Goal: Information Seeking & Learning: Learn about a topic

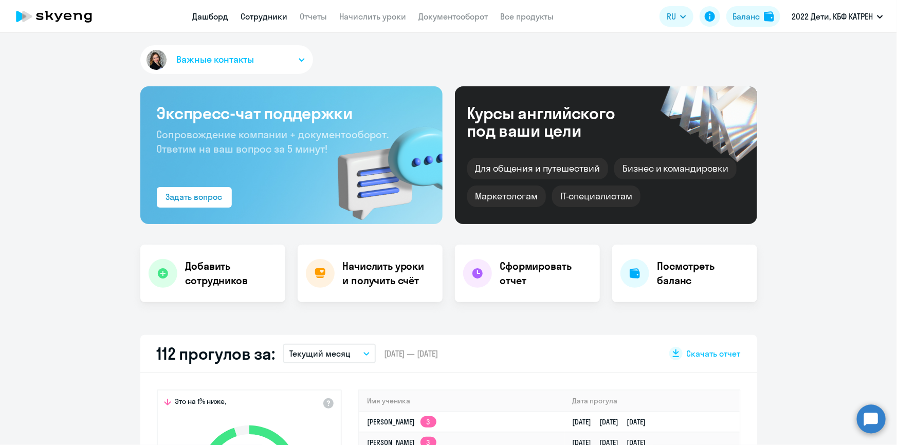
scroll to position [374, 0]
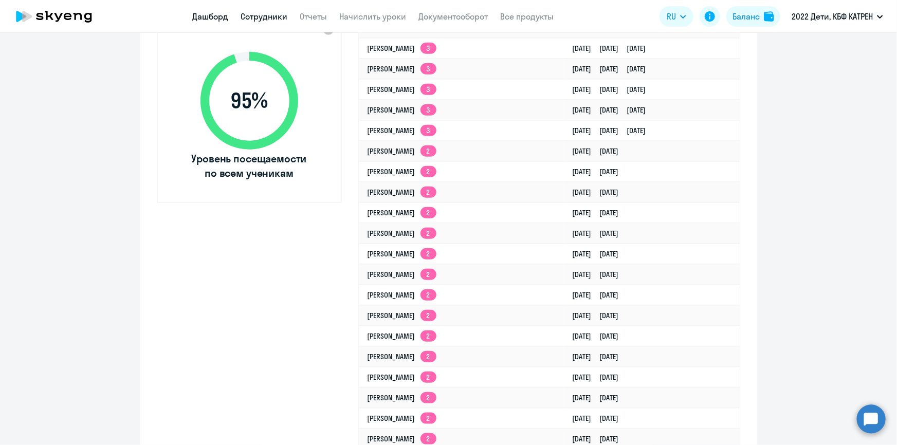
click at [263, 12] on link "Сотрудники" at bounding box center [264, 16] width 47 height 10
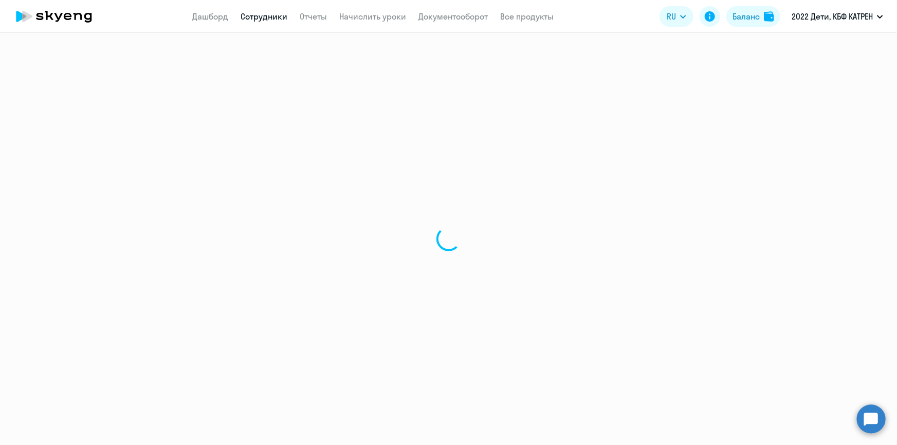
select select "30"
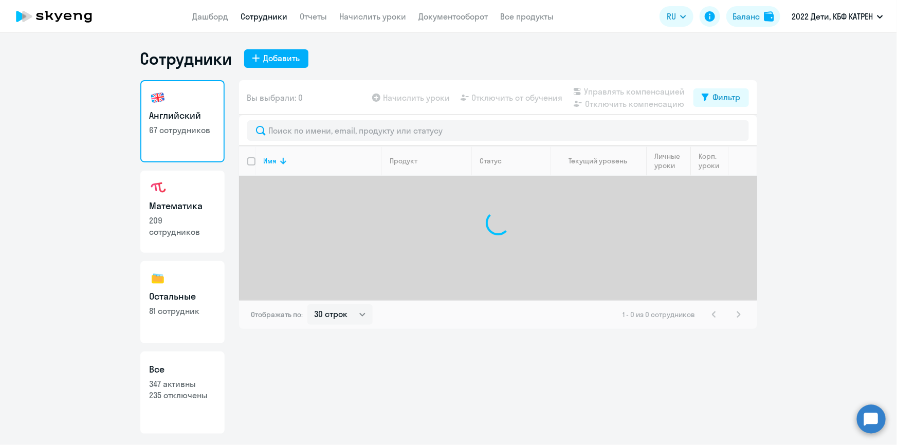
click at [172, 412] on link "Все 347 активны 235 отключены" at bounding box center [182, 393] width 84 height 82
select select "30"
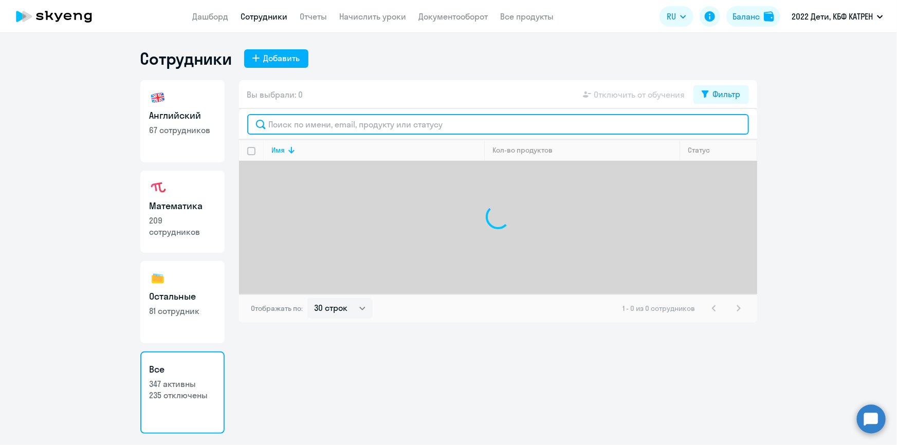
click at [318, 123] on input "text" at bounding box center [498, 124] width 502 height 21
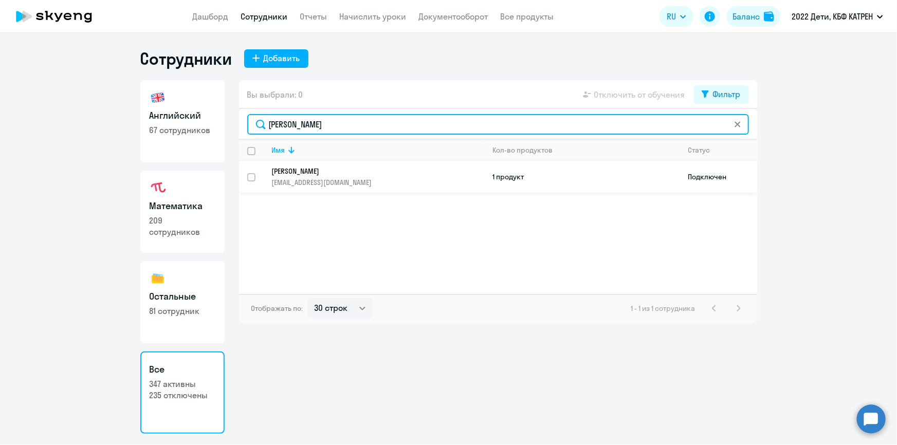
type input "[PERSON_NAME]"
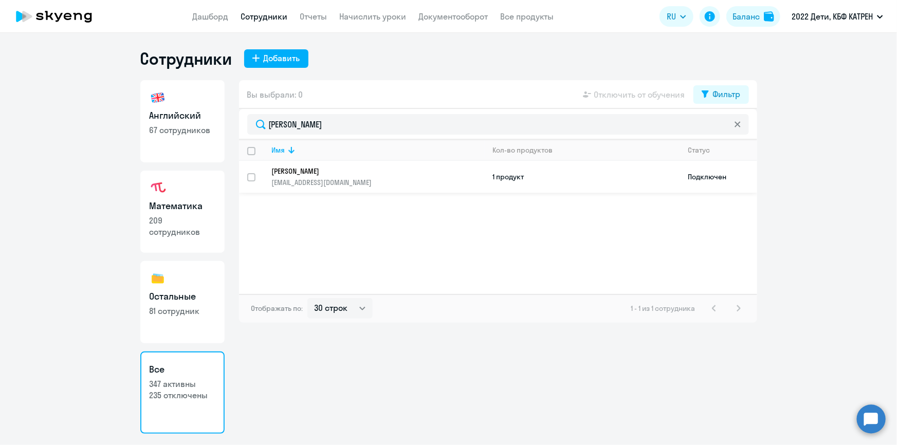
click at [306, 175] on link "[PERSON_NAME] [PERSON_NAME][EMAIL_ADDRESS][DOMAIN_NAME]" at bounding box center [378, 177] width 212 height 21
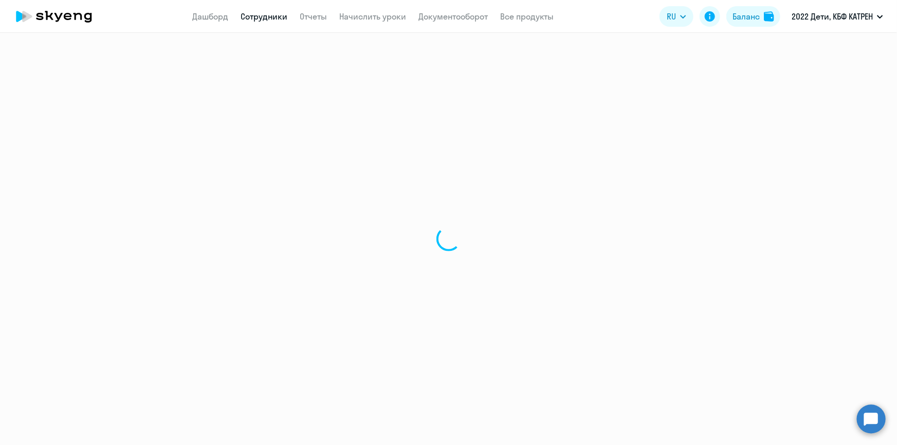
select select "math"
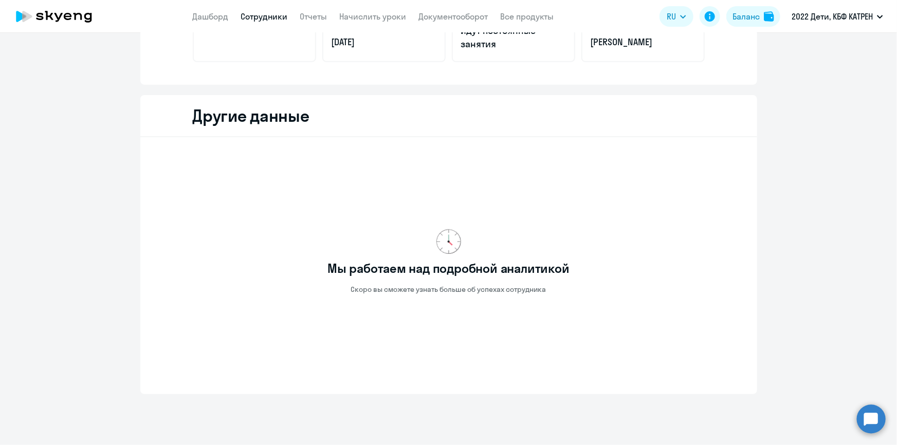
scroll to position [226, 0]
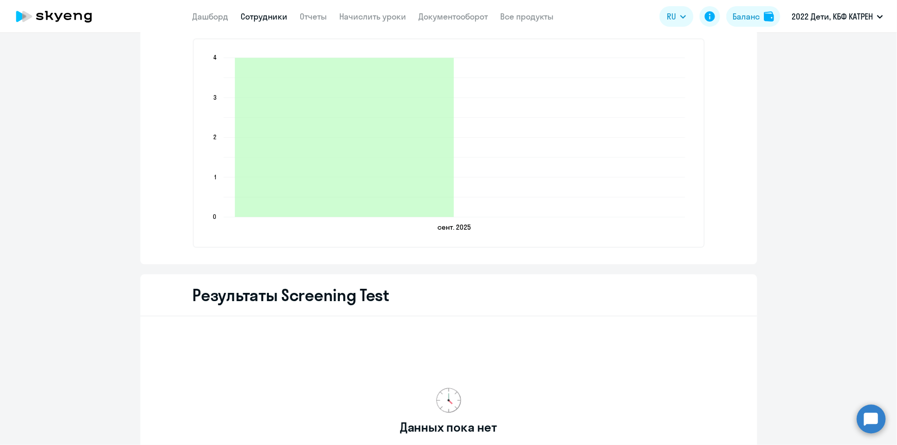
scroll to position [922, 0]
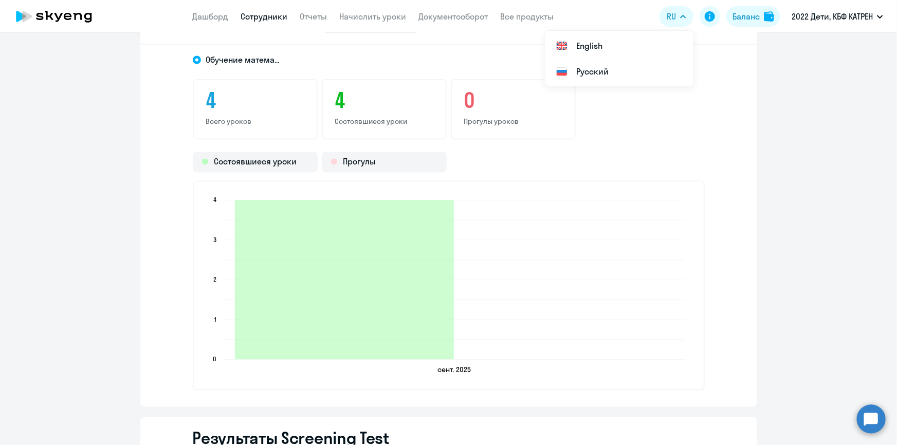
click at [260, 18] on link "Сотрудники" at bounding box center [264, 16] width 47 height 10
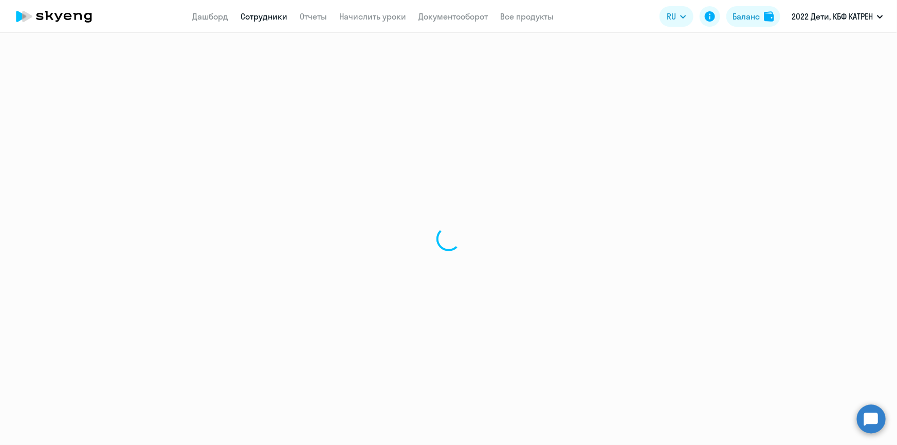
select select "30"
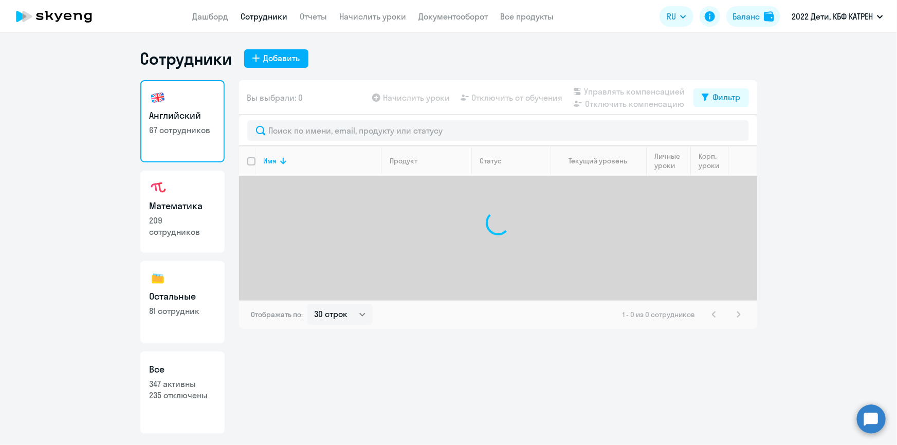
click at [185, 388] on p "347 активны" at bounding box center [183, 383] width 66 height 11
select select "30"
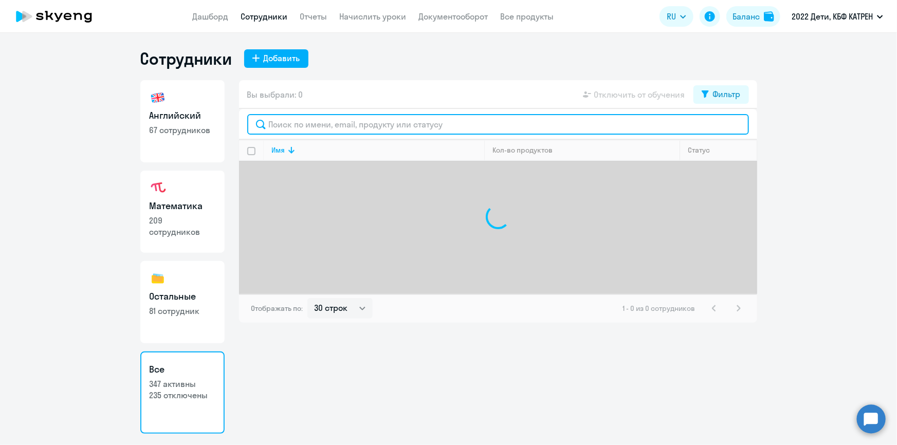
click at [318, 124] on input "text" at bounding box center [498, 124] width 502 height 21
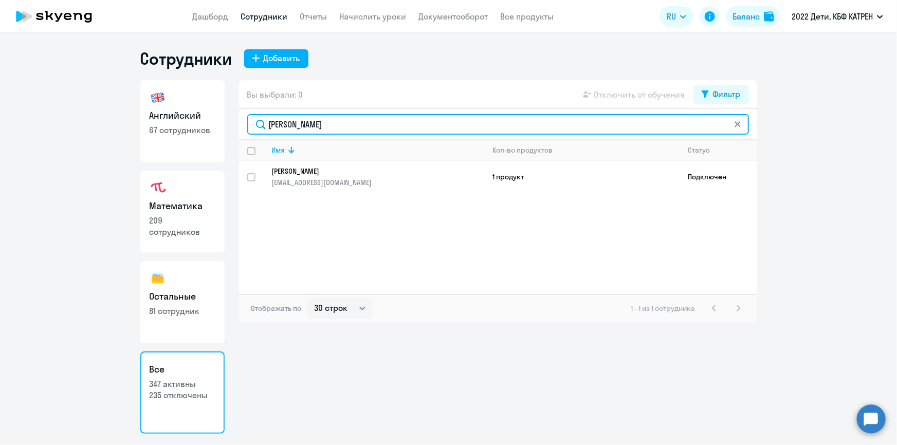
type input "[PERSON_NAME]"
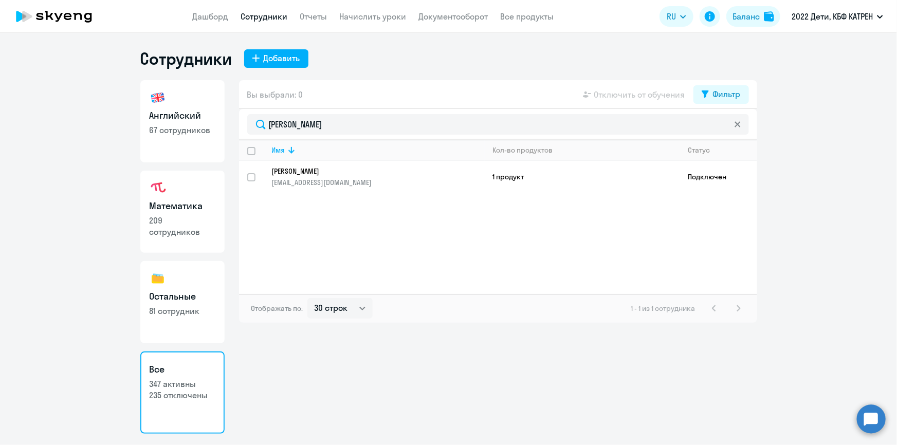
click at [315, 178] on p "[EMAIL_ADDRESS][DOMAIN_NAME]" at bounding box center [378, 182] width 212 height 9
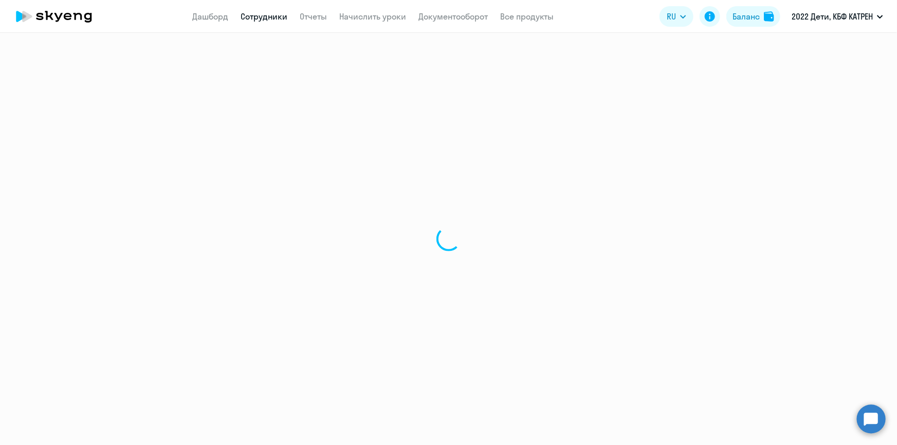
select select "english"
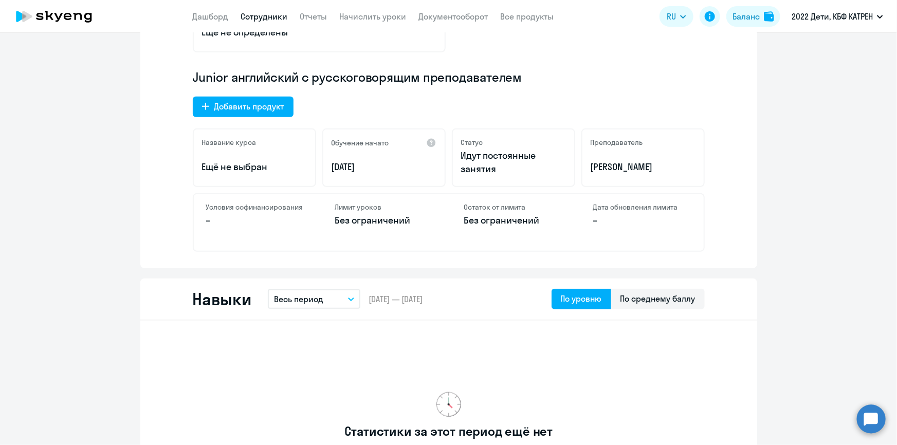
scroll to position [233, 0]
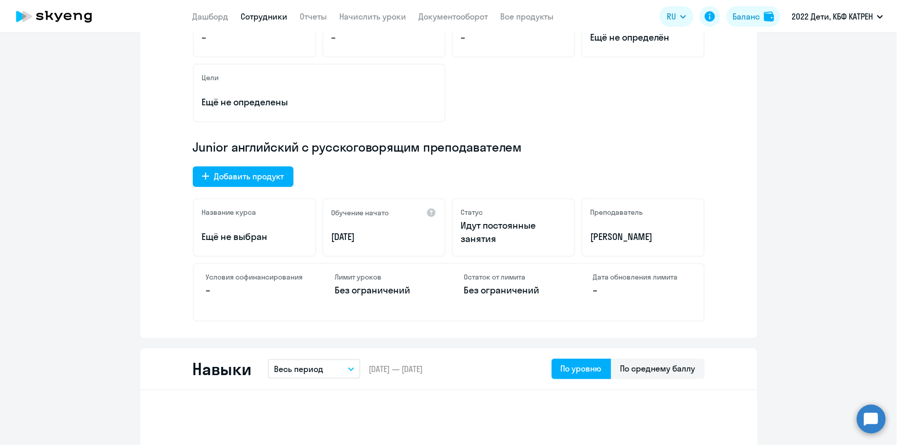
click at [870, 424] on circle at bounding box center [871, 419] width 29 height 29
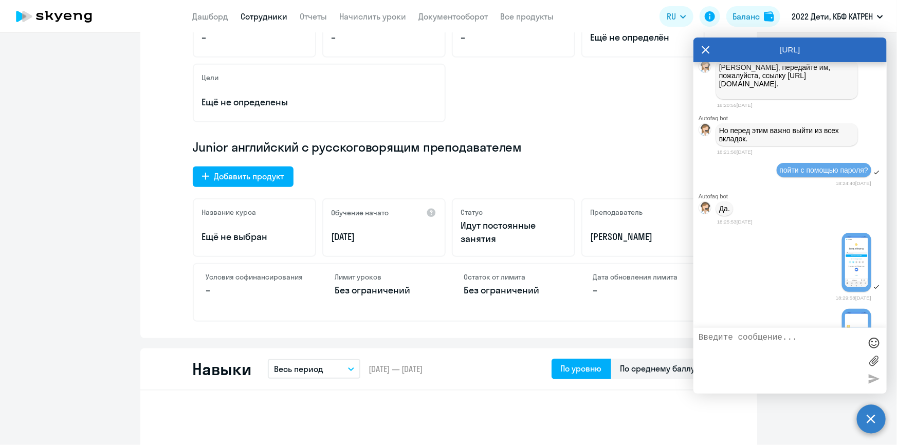
scroll to position [35076, 0]
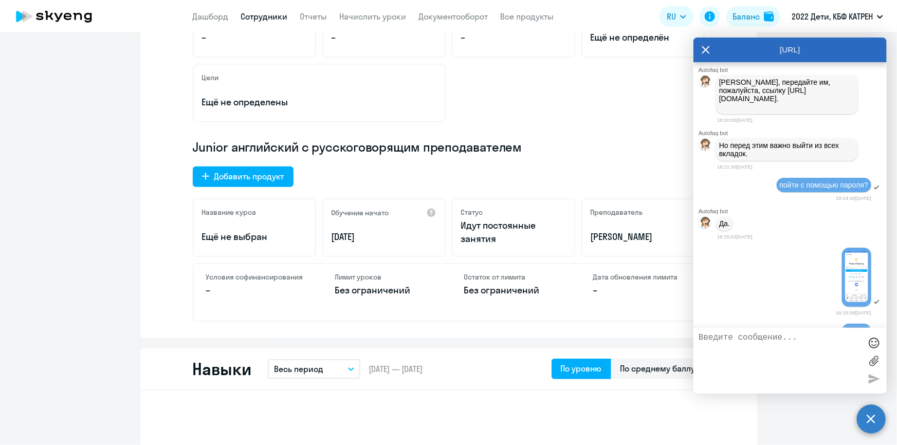
click at [262, 17] on link "Сотрудники" at bounding box center [264, 16] width 47 height 10
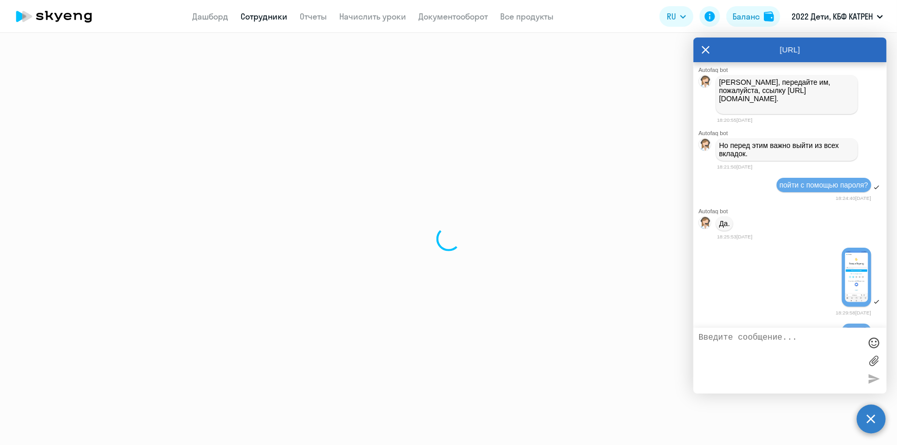
select select "30"
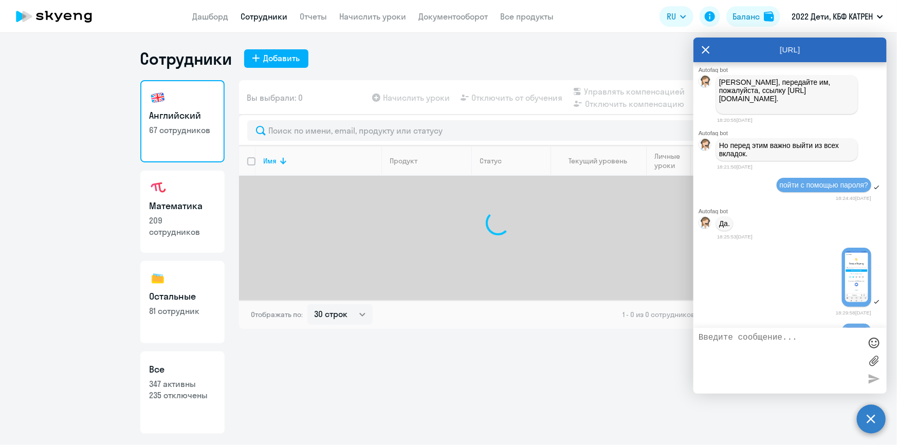
click at [192, 370] on h3 "Все" at bounding box center [183, 369] width 66 height 13
select select "30"
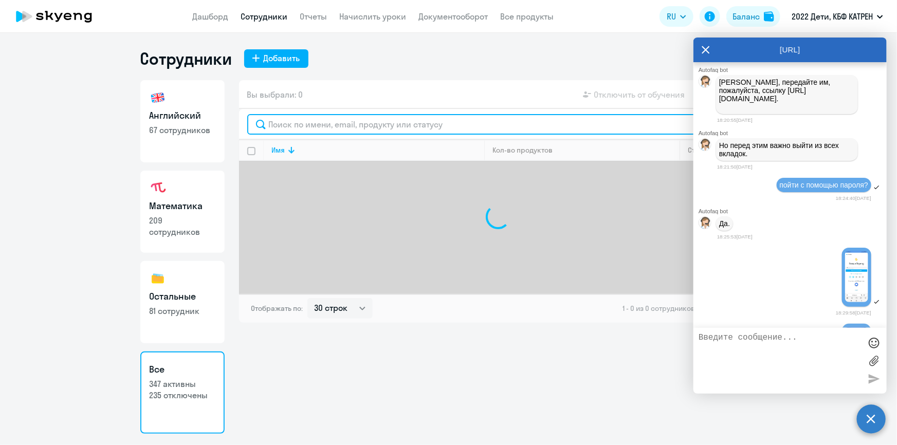
click at [323, 128] on input "text" at bounding box center [498, 124] width 502 height 21
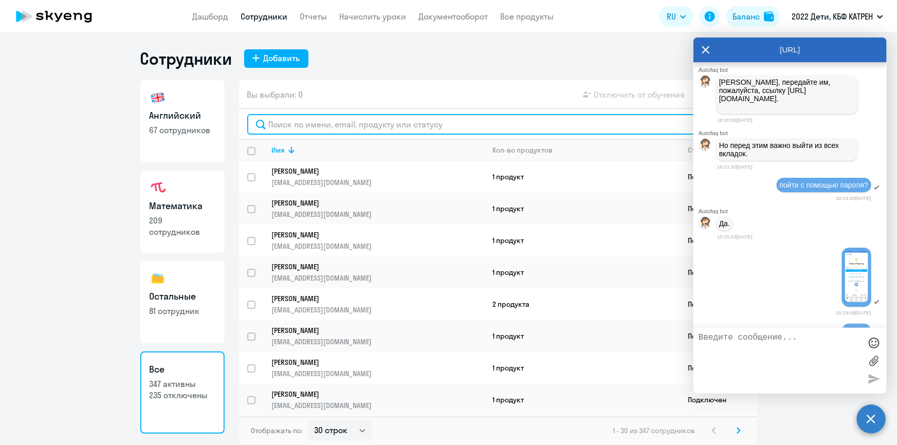
type input "[PERSON_NAME]"
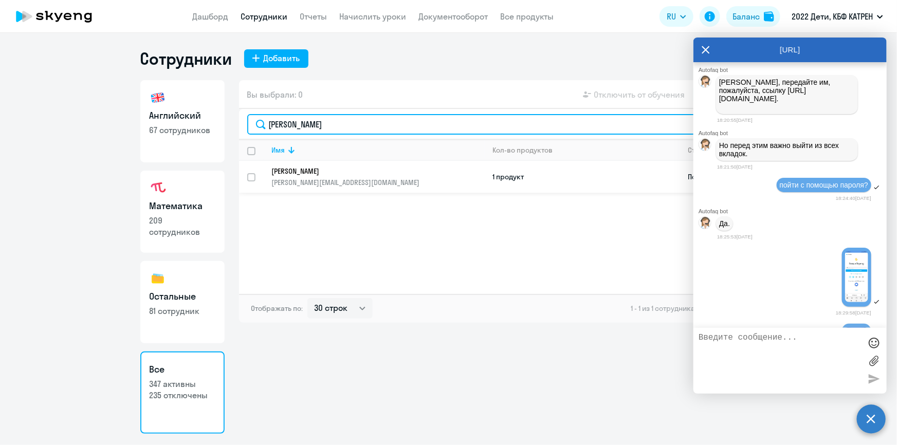
type input "[PERSON_NAME]"
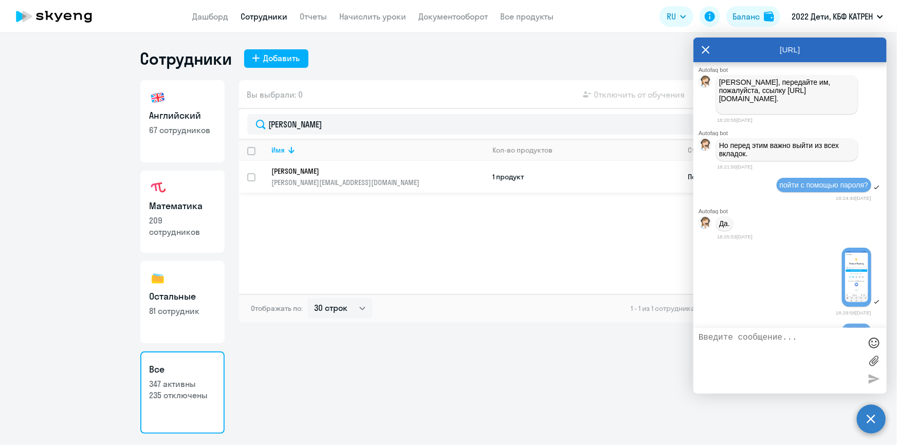
click at [329, 167] on p "[PERSON_NAME]" at bounding box center [371, 171] width 198 height 9
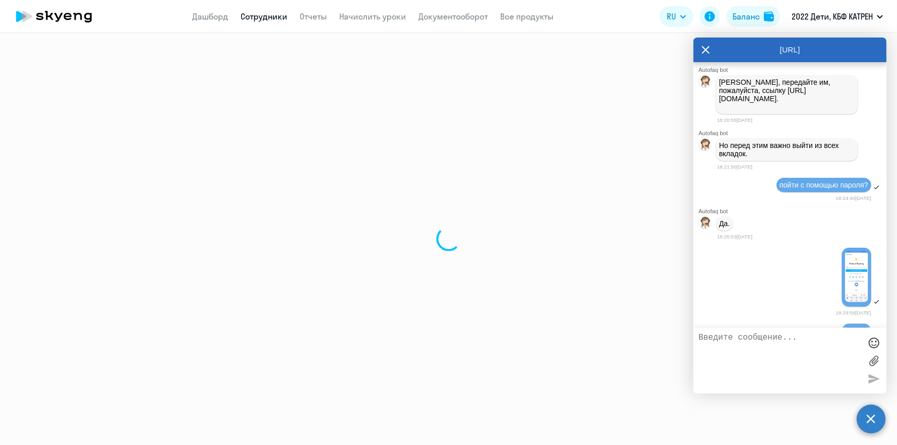
select select "others"
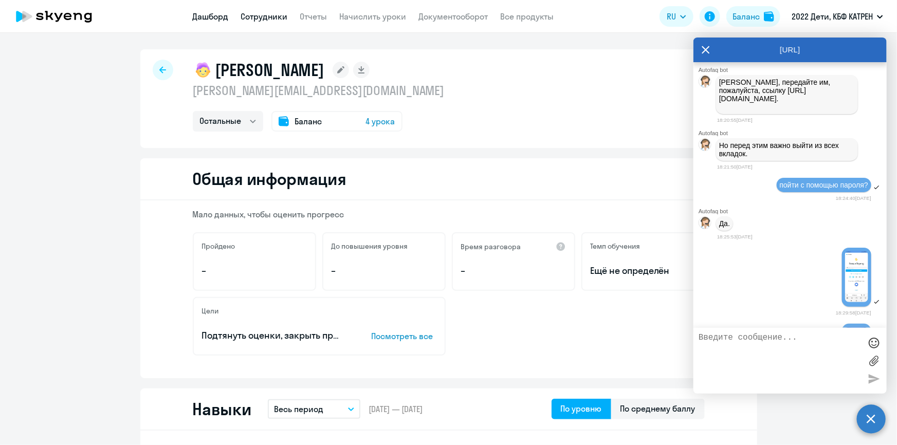
click at [212, 16] on link "Дашборд" at bounding box center [211, 16] width 36 height 10
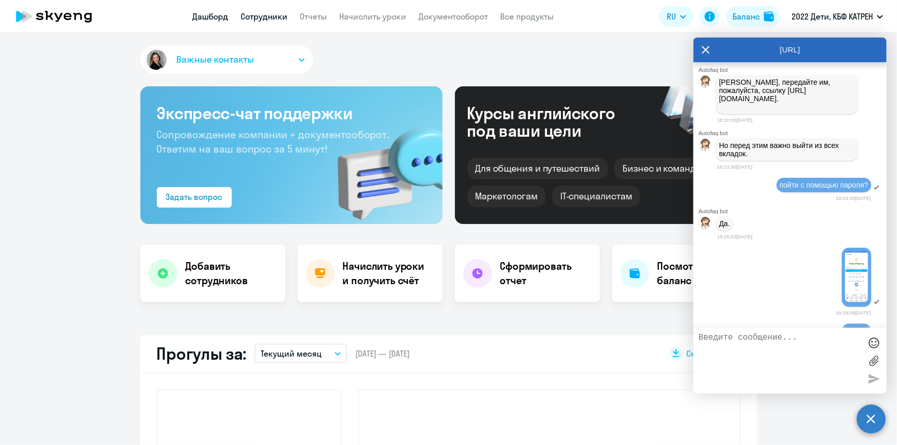
click at [262, 15] on link "Сотрудники" at bounding box center [264, 16] width 47 height 10
select select "30"
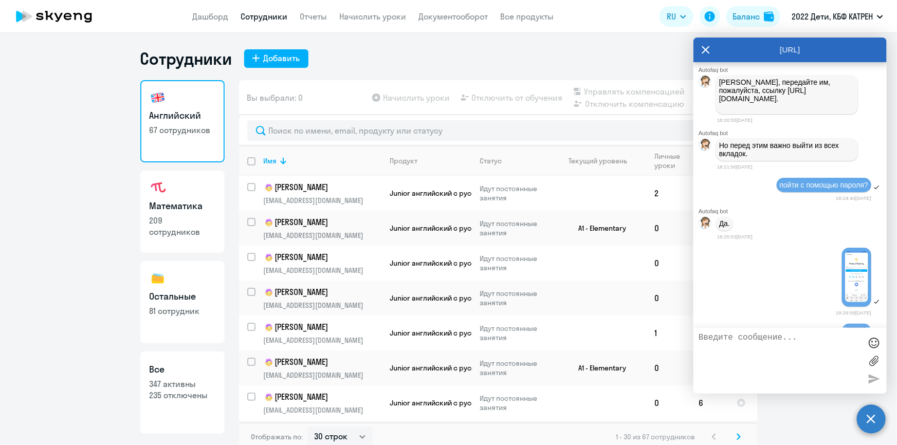
click at [182, 379] on p "347 активны" at bounding box center [183, 383] width 66 height 11
select select "30"
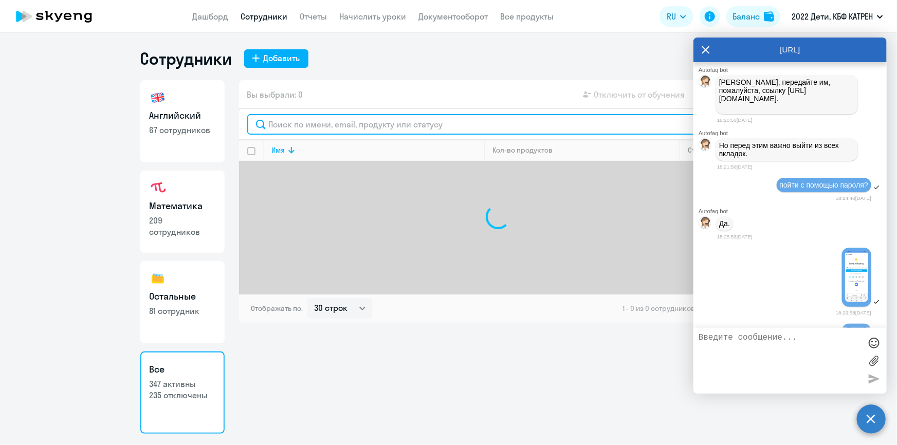
click at [329, 123] on input "text" at bounding box center [498, 124] width 502 height 21
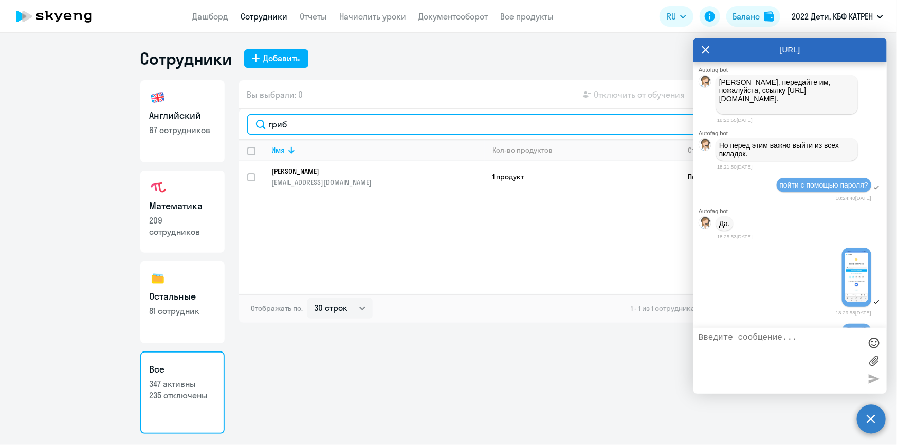
type input "гриб"
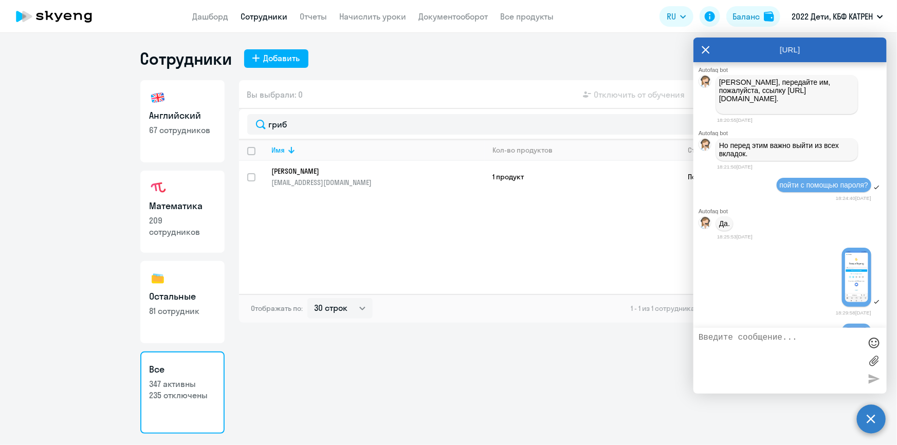
click at [338, 171] on p "[PERSON_NAME]" at bounding box center [371, 171] width 198 height 9
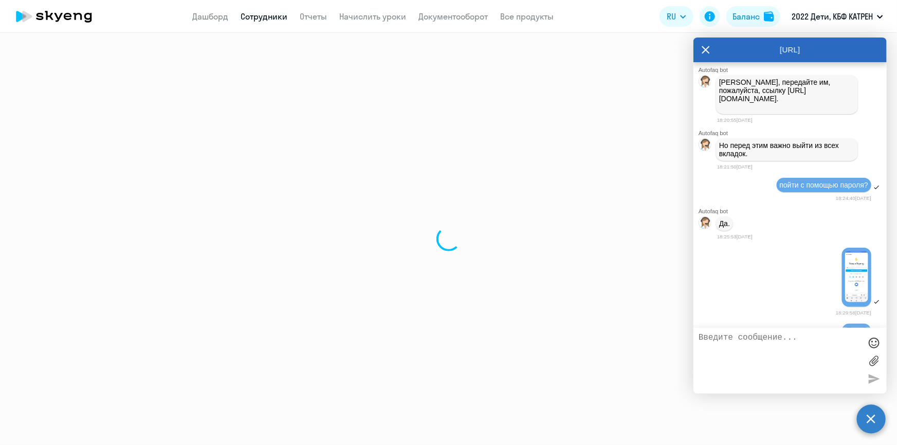
select select "english"
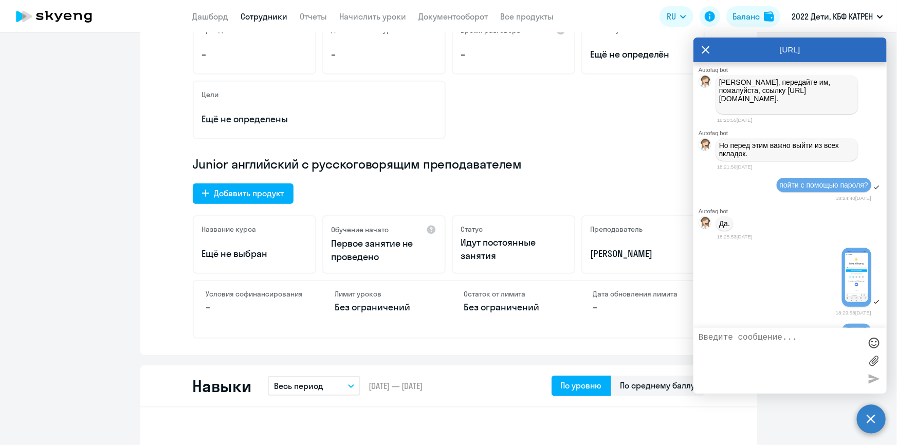
scroll to position [233, 0]
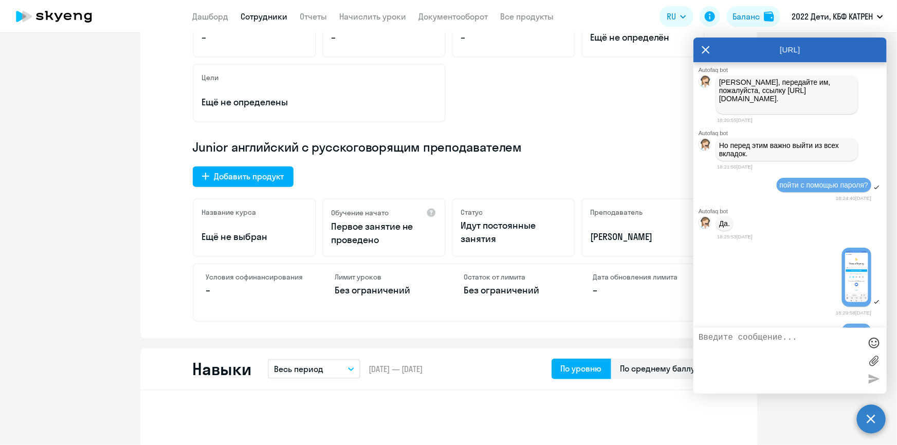
click at [707, 48] on icon at bounding box center [706, 50] width 8 height 8
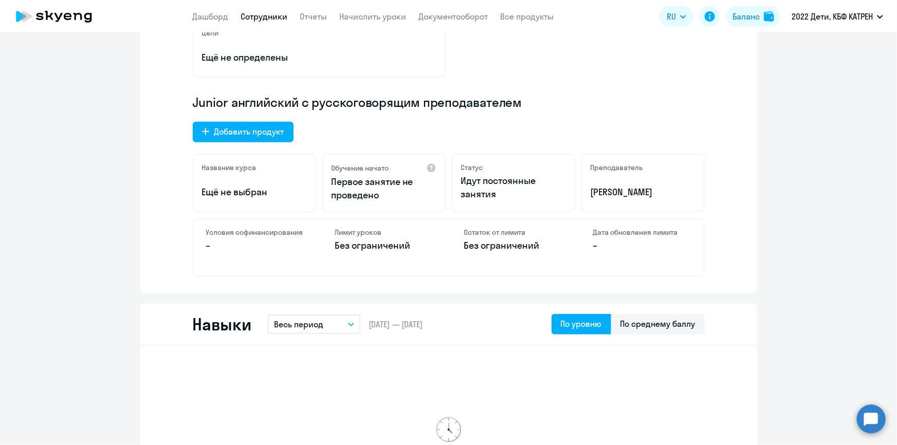
scroll to position [280, 0]
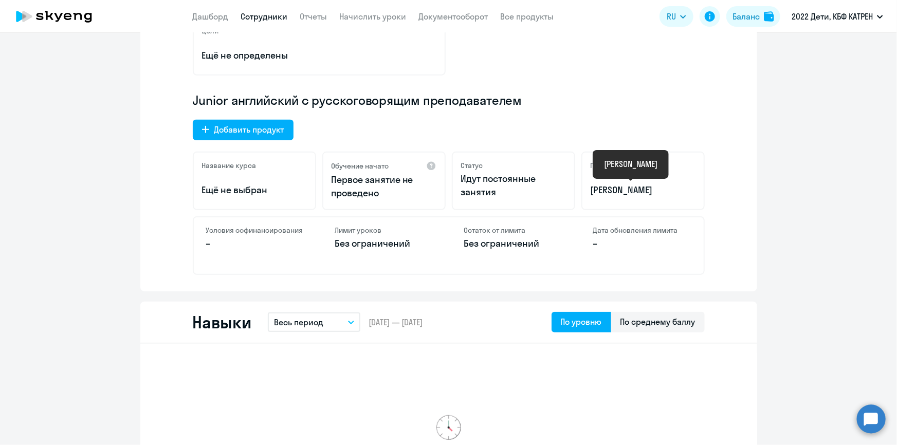
drag, startPoint x: 587, startPoint y: 189, endPoint x: 675, endPoint y: 189, distance: 88.4
click at [677, 193] on p "[PERSON_NAME]" at bounding box center [643, 190] width 105 height 13
copy p "[PERSON_NAME]"
click at [261, 19] on link "Сотрудники" at bounding box center [264, 16] width 47 height 10
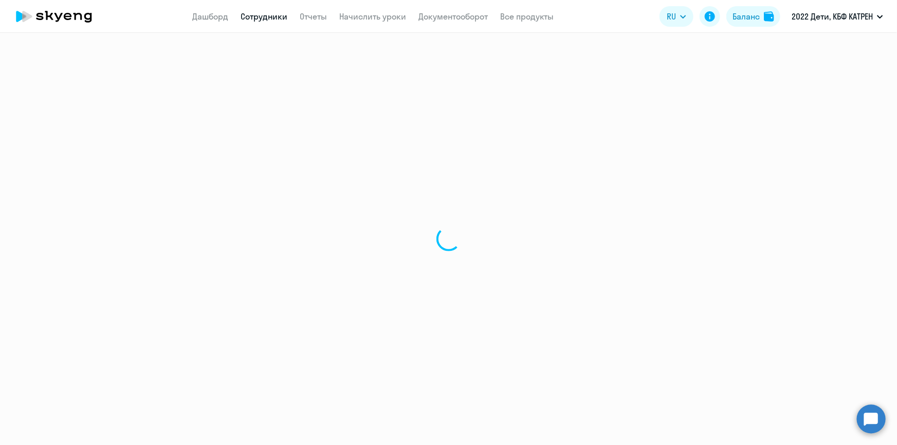
select select "30"
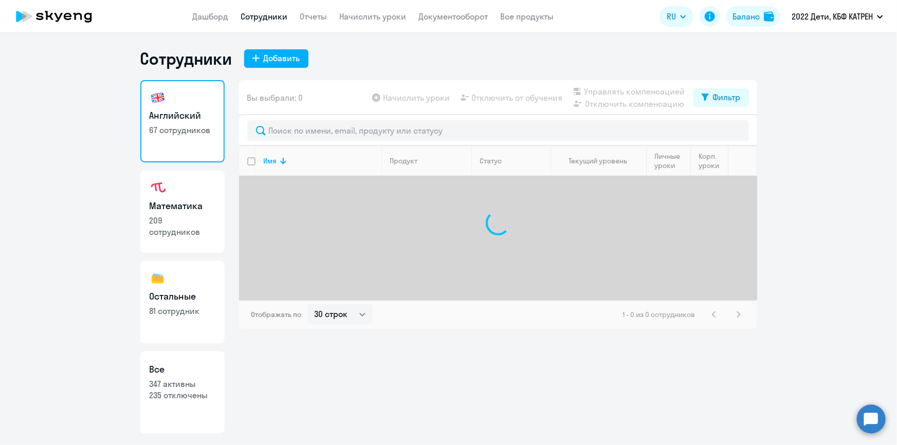
click at [175, 397] on p "235 отключены" at bounding box center [183, 395] width 66 height 11
select select "30"
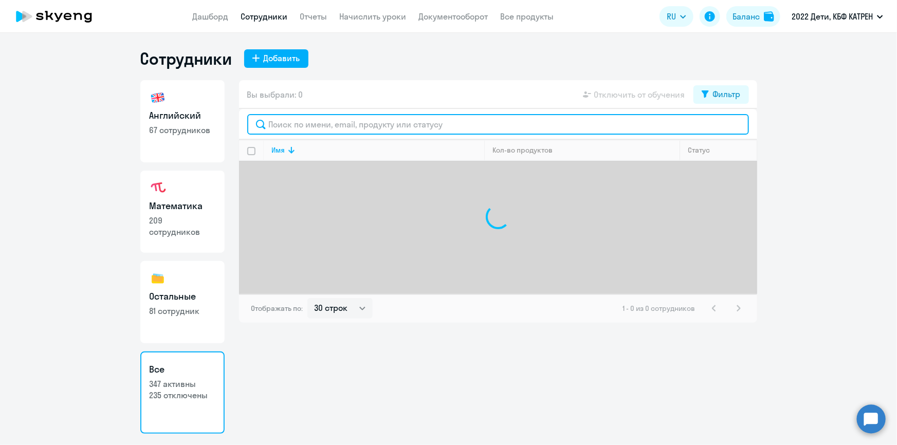
click at [331, 126] on input "text" at bounding box center [498, 124] width 502 height 21
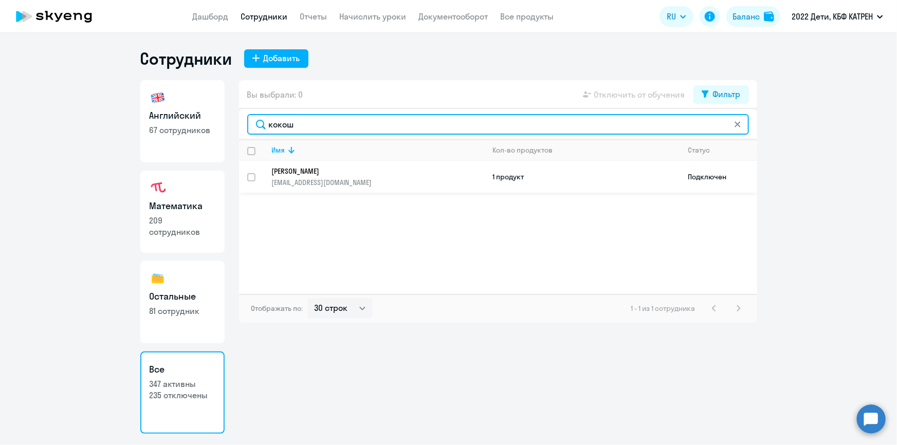
type input "кокош"
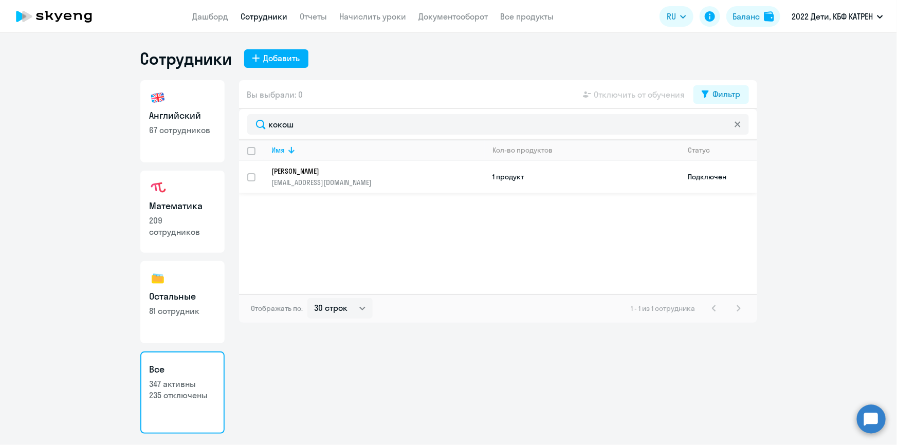
click at [391, 182] on p "[EMAIL_ADDRESS][DOMAIN_NAME]" at bounding box center [378, 182] width 212 height 9
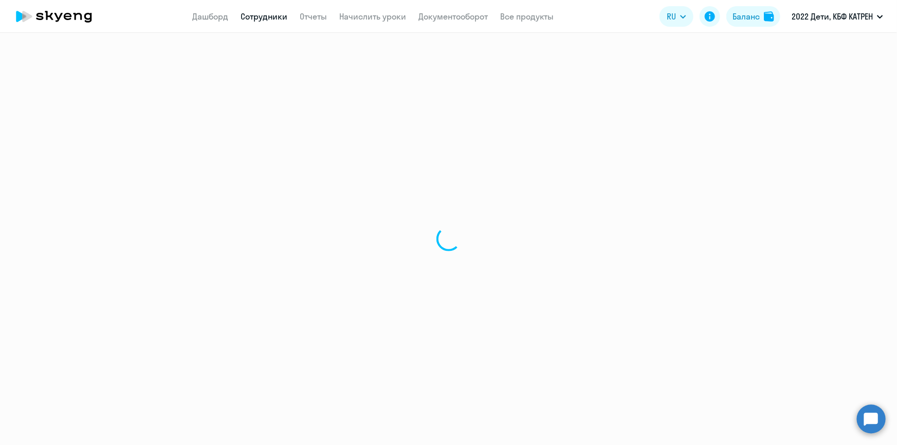
select select "english"
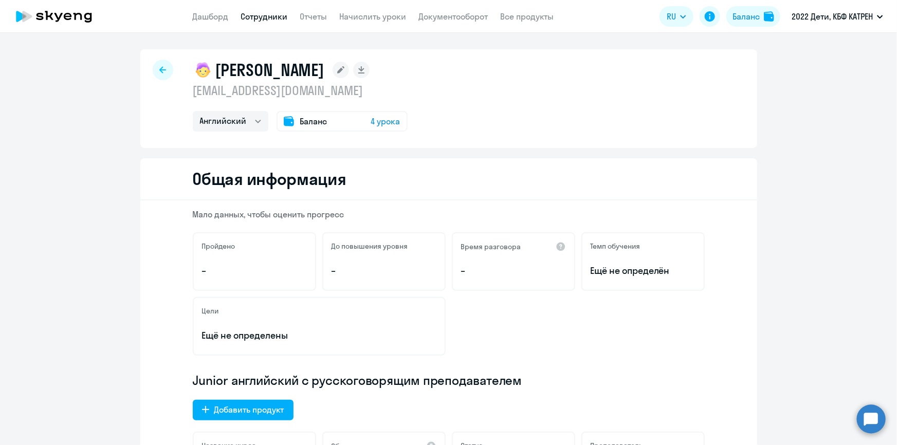
click at [248, 15] on link "Сотрудники" at bounding box center [264, 16] width 47 height 10
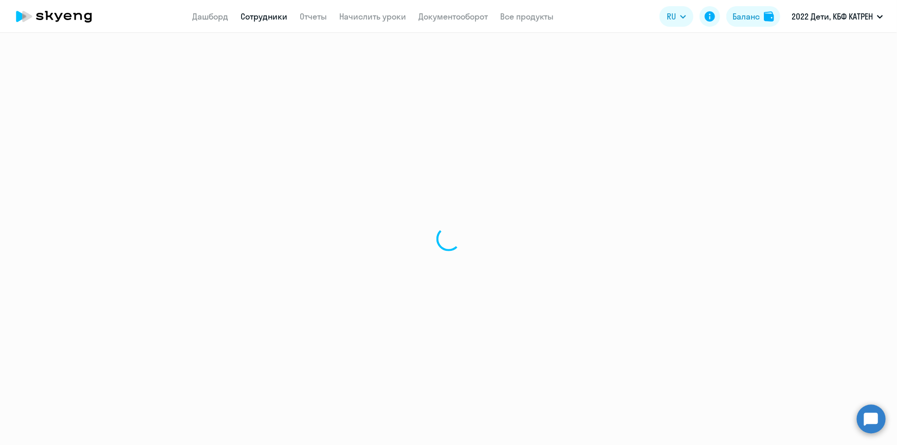
select select "30"
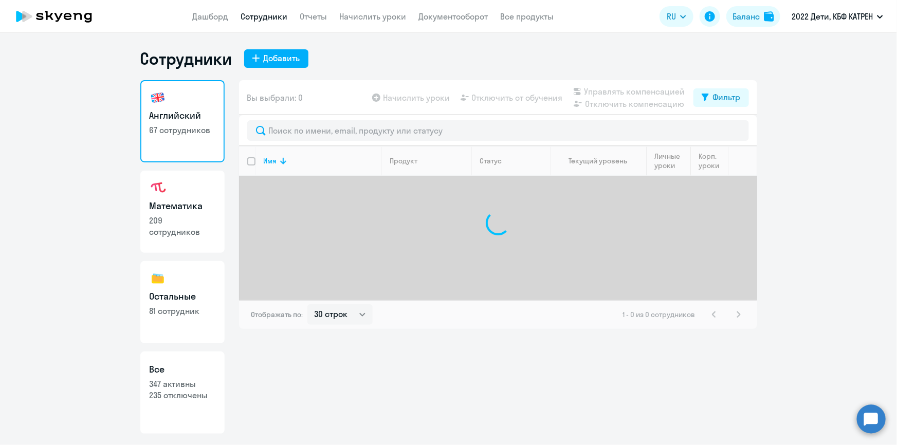
drag, startPoint x: 182, startPoint y: 379, endPoint x: 186, endPoint y: 367, distance: 12.4
click at [182, 379] on p "347 активны" at bounding box center [183, 383] width 66 height 11
select select "30"
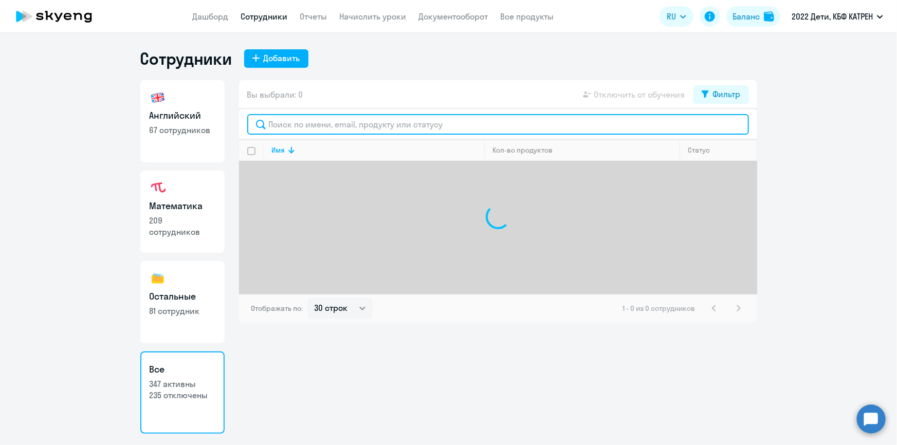
click at [313, 128] on input "text" at bounding box center [498, 124] width 502 height 21
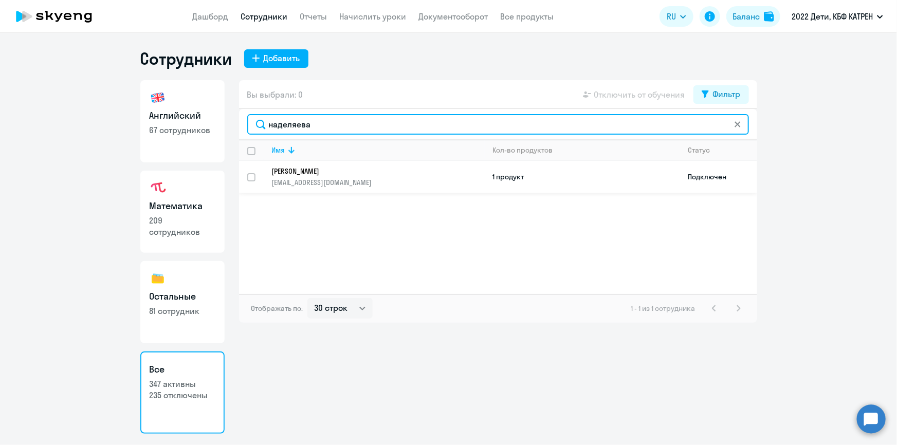
type input "наделяева"
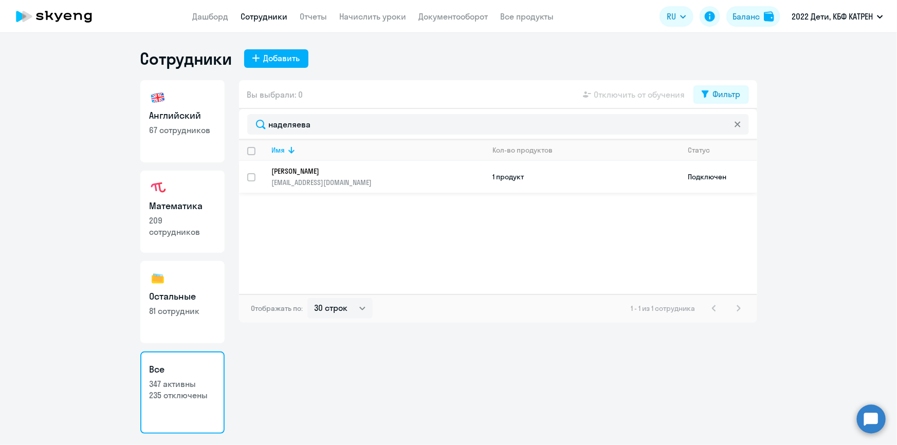
click at [362, 171] on p "[PERSON_NAME]" at bounding box center [371, 171] width 198 height 9
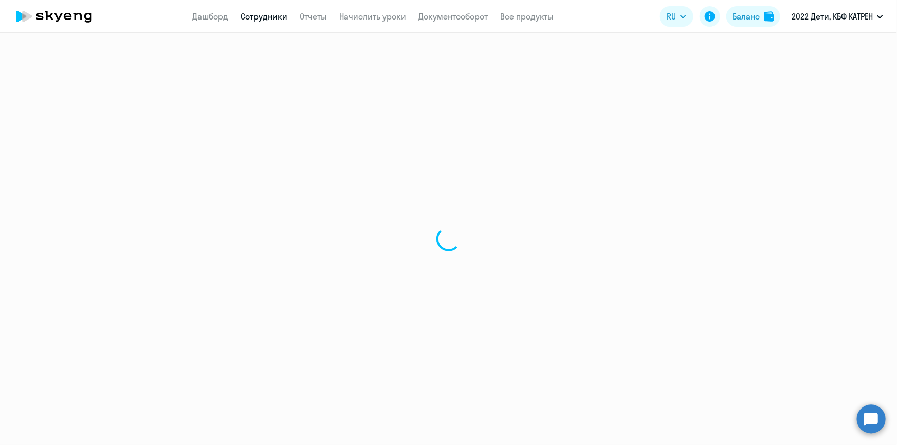
select select "math"
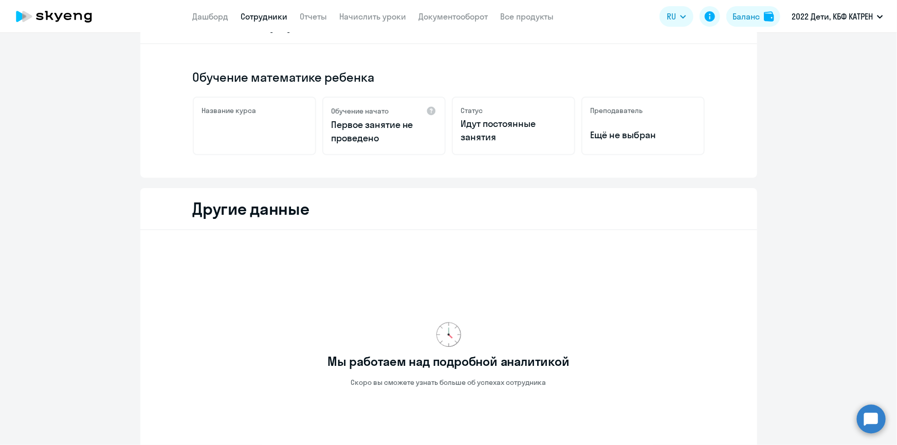
scroll to position [86, 0]
